Goal: Check status: Check status

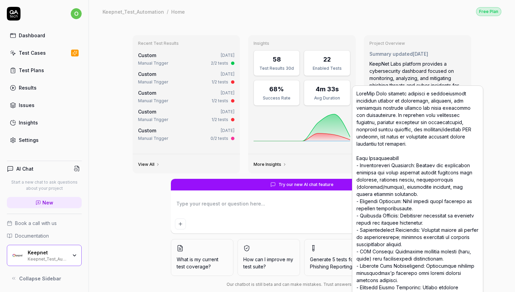
scroll to position [12, 0]
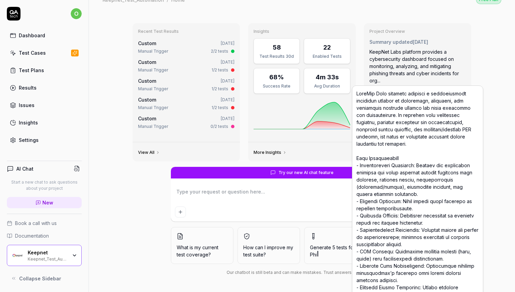
click at [29, 75] on link "Test Plans" at bounding box center [44, 70] width 75 height 13
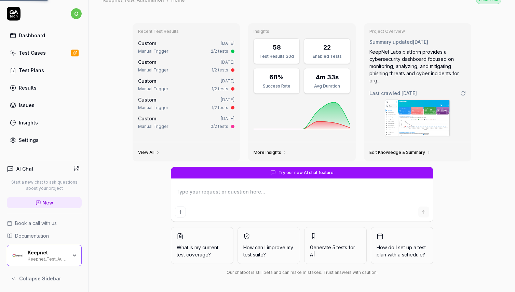
type textarea "*"
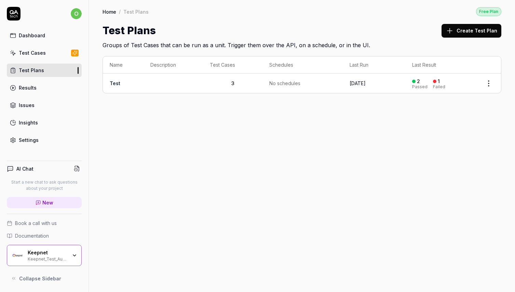
click at [28, 91] on div "Results" at bounding box center [28, 87] width 18 height 7
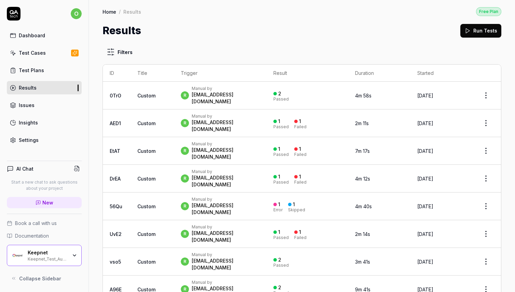
click at [230, 97] on div "[EMAIL_ADDRESS][DOMAIN_NAME]" at bounding box center [226, 98] width 68 height 14
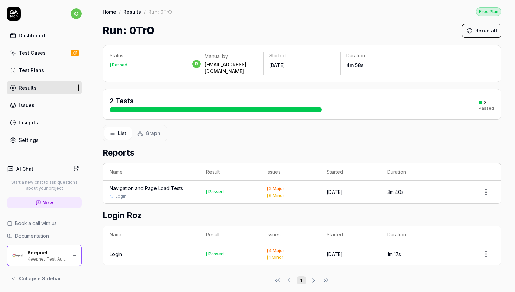
click at [145, 185] on div "Navigation and Page Load Tests" at bounding box center [146, 188] width 73 height 7
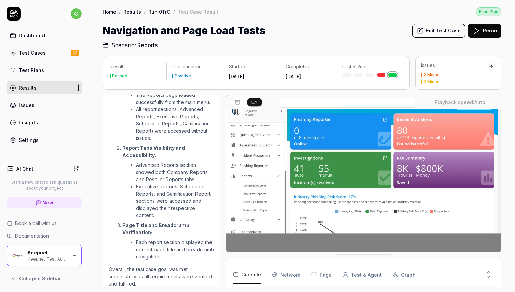
scroll to position [29, 0]
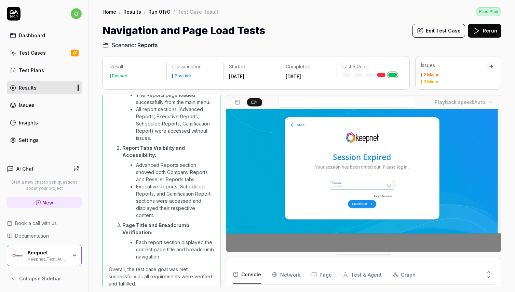
click at [246, 245] on video at bounding box center [363, 166] width 275 height 172
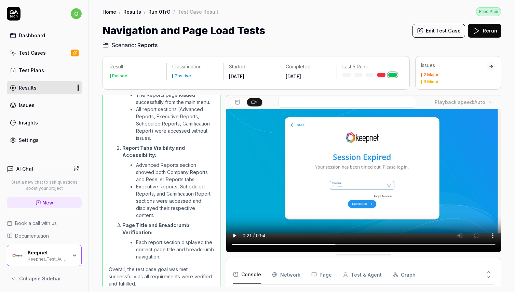
click at [246, 245] on video at bounding box center [363, 166] width 275 height 172
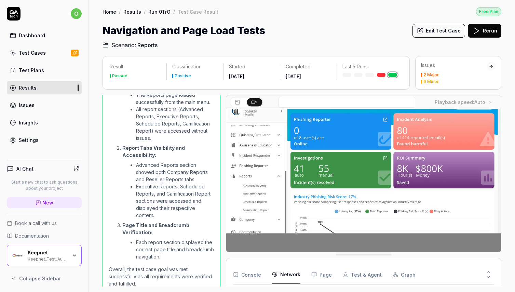
click at [279, 270] on Requests "Network" at bounding box center [286, 274] width 28 height 19
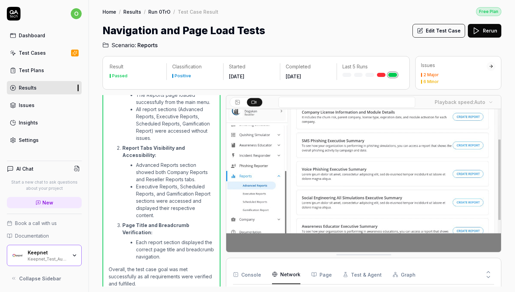
scroll to position [0, 0]
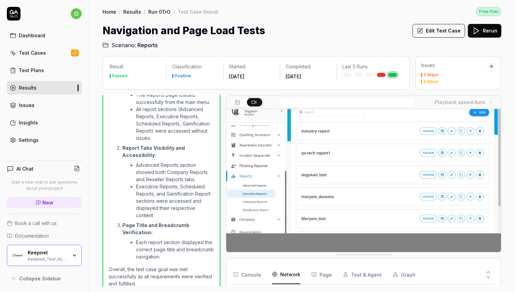
click at [256, 277] on button "Console" at bounding box center [247, 274] width 28 height 19
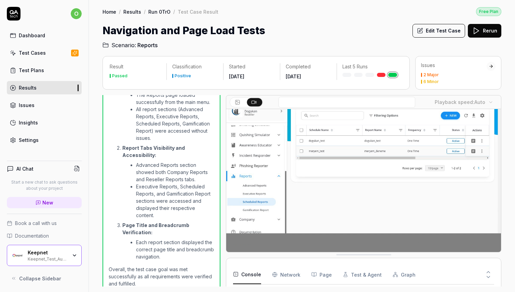
scroll to position [294, 0]
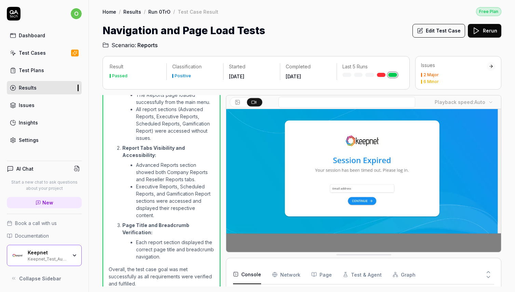
click at [245, 247] on video at bounding box center [363, 166] width 275 height 172
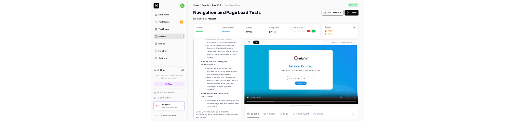
scroll to position [0, 0]
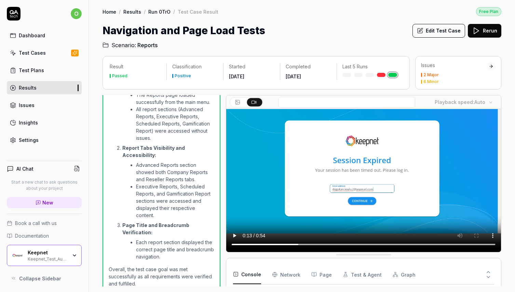
click at [224, 132] on div at bounding box center [222, 190] width 5 height 191
click at [193, 51] on div "Result Passed Classification Positive Started [DATE] Completed [DATE] Last 5 Ru…" at bounding box center [302, 170] width 426 height 243
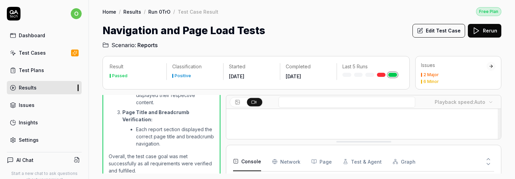
scroll to position [64, 0]
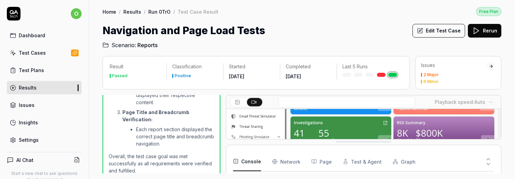
click at [243, 121] on video at bounding box center [363, 131] width 275 height 172
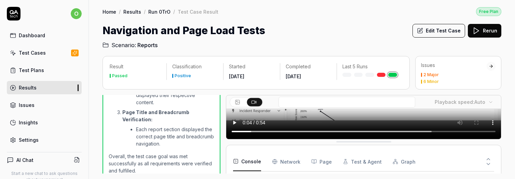
scroll to position [141, 0]
click at [278, 121] on Requests "Network" at bounding box center [286, 161] width 28 height 19
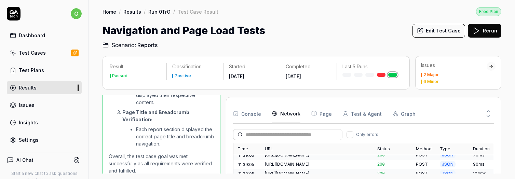
click at [317, 121] on div "Time URL Status Method Type Duration 11:37:39 https://test-ui.devkeepnet.com/ 2…" at bounding box center [363, 167] width 260 height 49
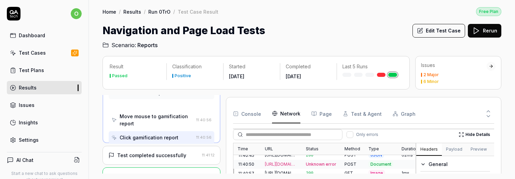
scroll to position [622, 0]
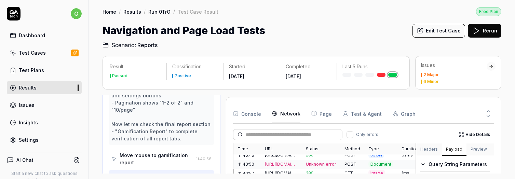
click at [454, 121] on button "Payload" at bounding box center [454, 150] width 25 height 12
click at [477, 121] on button "Preview" at bounding box center [479, 150] width 25 height 12
type textarea "**********"
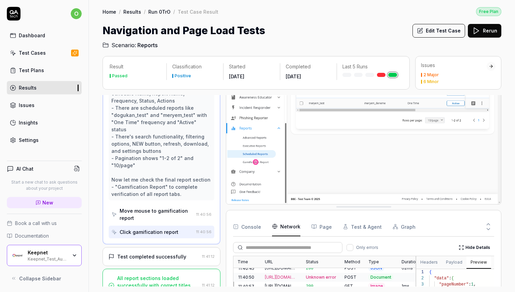
scroll to position [29, 0]
click at [316, 121] on button "Page" at bounding box center [321, 226] width 21 height 19
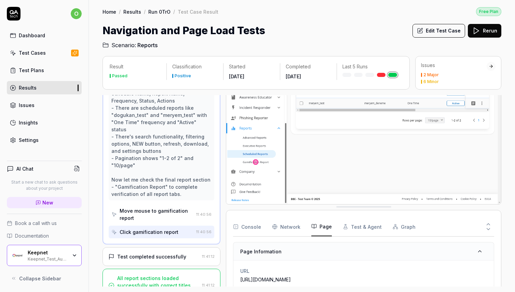
click at [355, 121] on button "Test & Agent" at bounding box center [362, 226] width 39 height 19
click at [248, 121] on button "Console" at bounding box center [247, 226] width 28 height 19
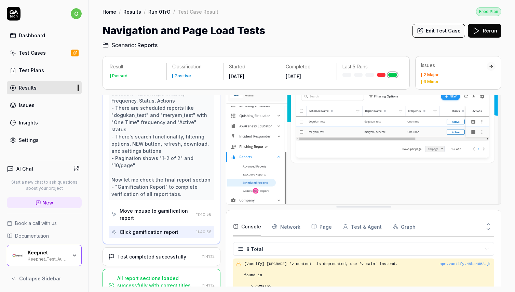
click at [170, 121] on div "Test completed successfully" at bounding box center [151, 256] width 69 height 7
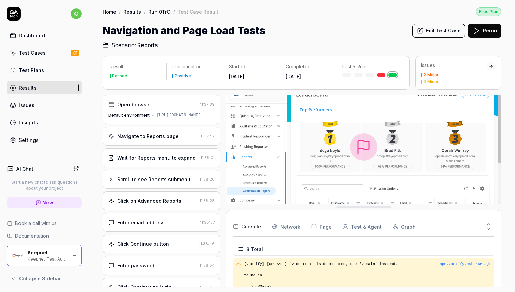
click at [170, 121] on div "Navigate to Reports page 11:37:52" at bounding box center [162, 136] width 118 height 19
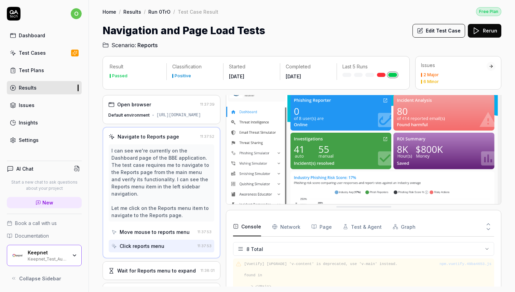
click at [253, 121] on button "Console" at bounding box center [247, 226] width 28 height 19
click at [156, 111] on div "Open browser 11:37:39 Default environment https://test-ui.devkeepnet.com/" at bounding box center [162, 109] width 118 height 29
